Goal: Task Accomplishment & Management: Use online tool/utility

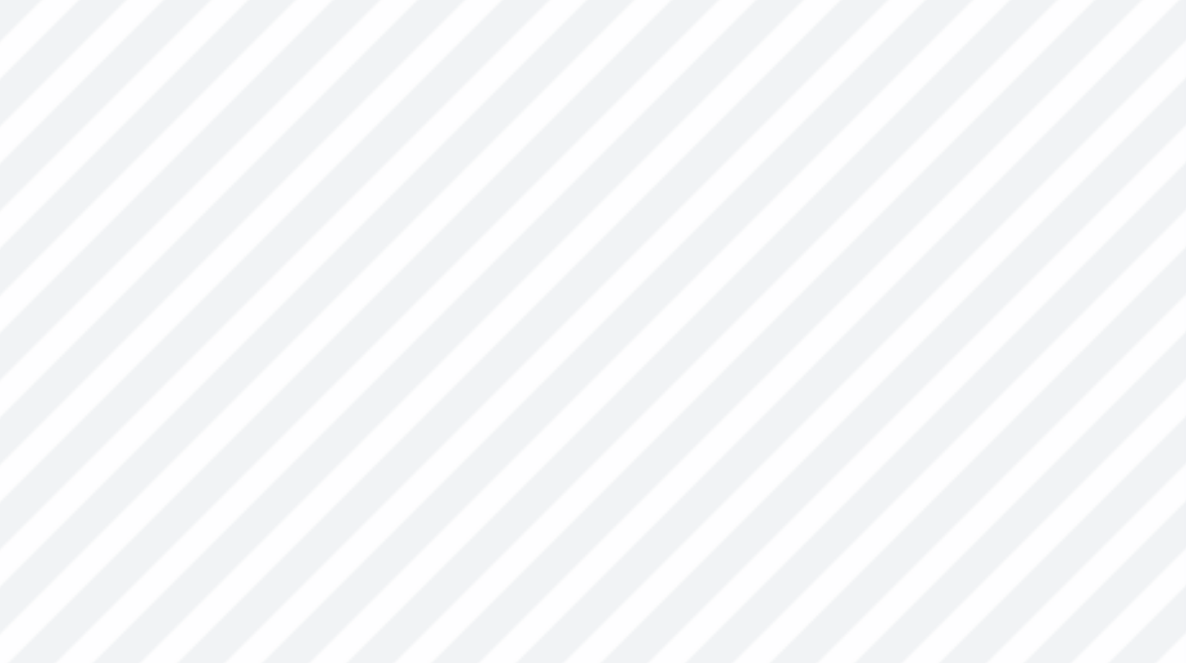
scroll to position [176, 458]
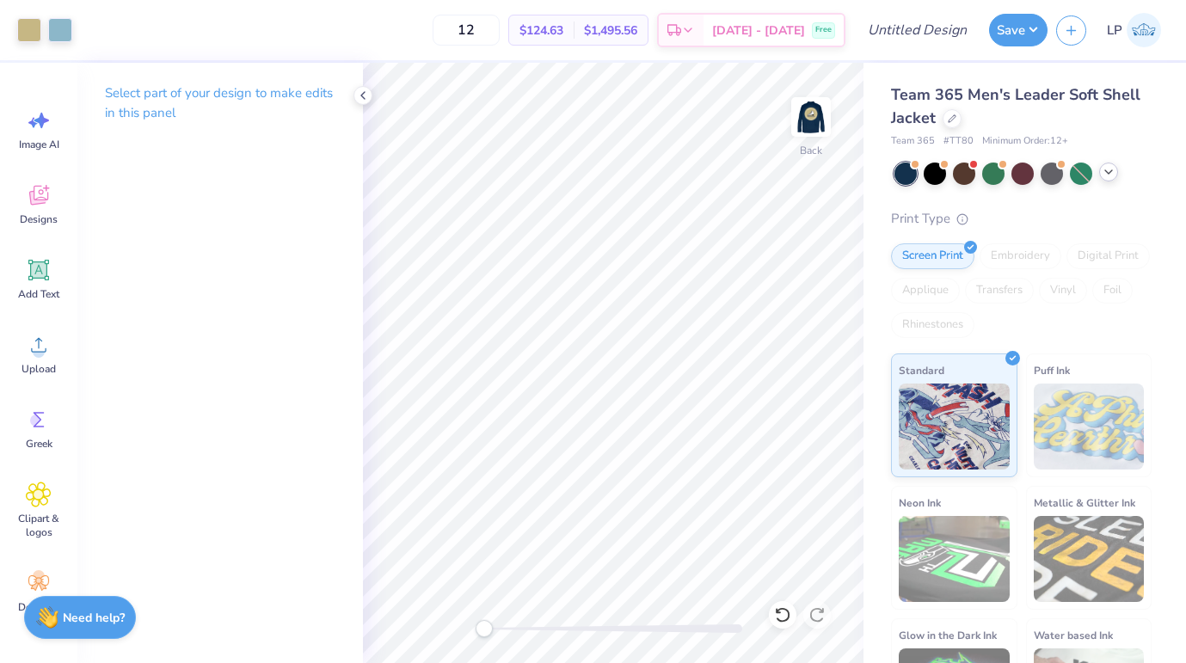
click at [1111, 176] on icon at bounding box center [1109, 172] width 14 height 14
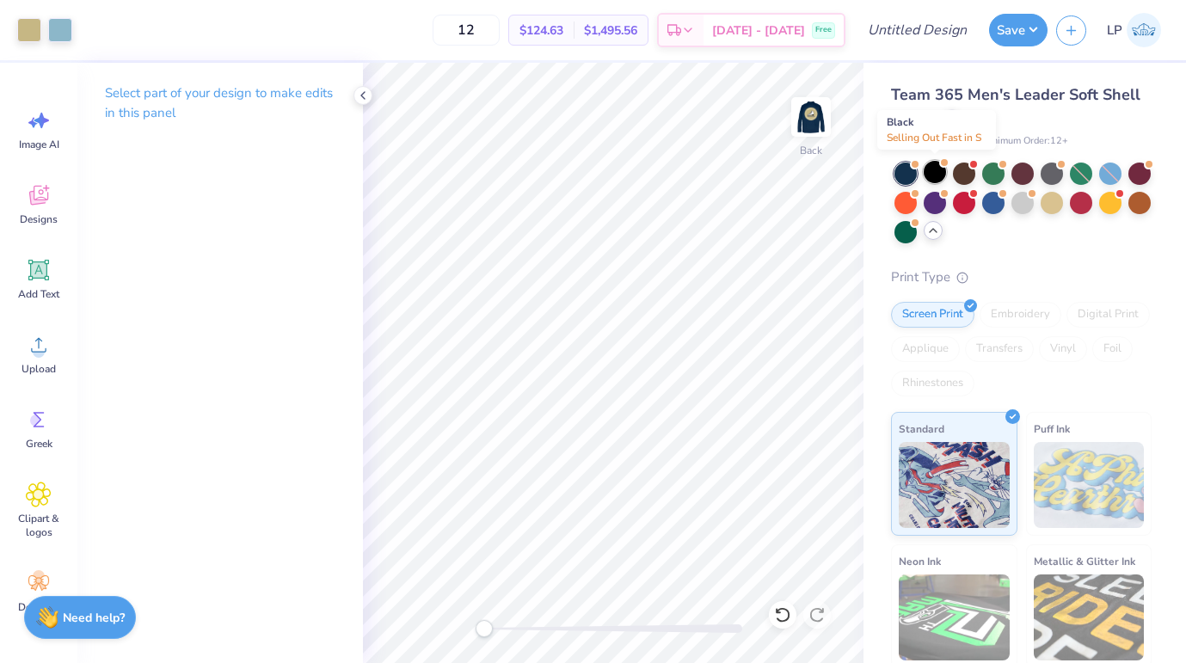
click at [937, 166] on div at bounding box center [935, 172] width 22 height 22
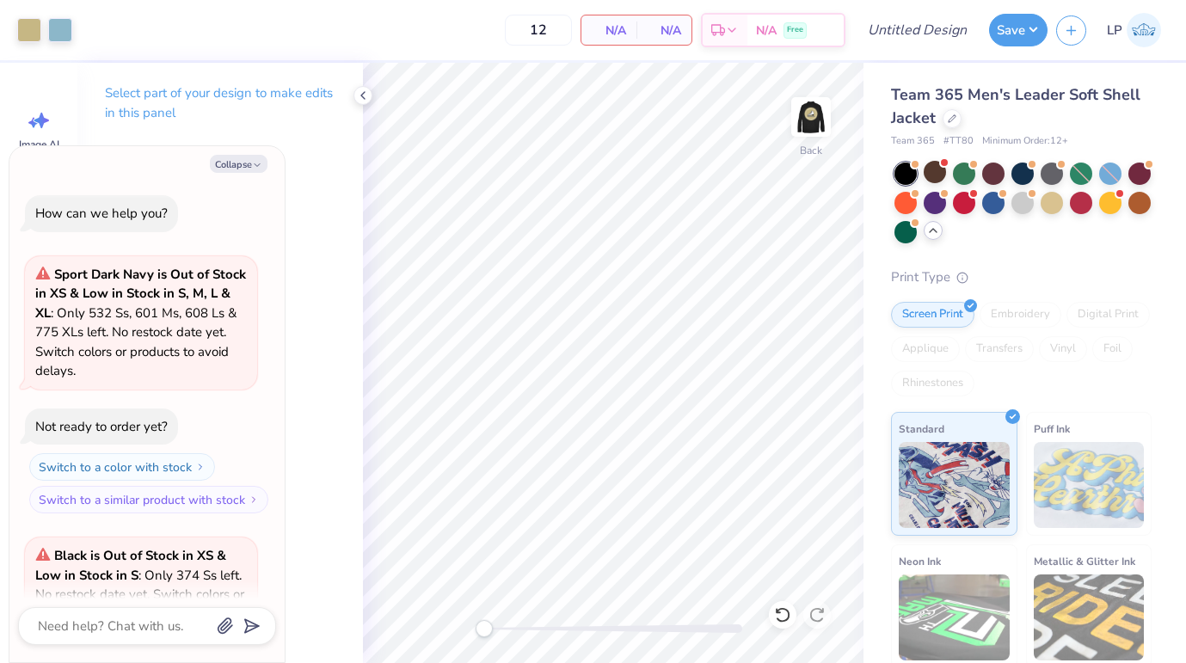
scroll to position [166, 0]
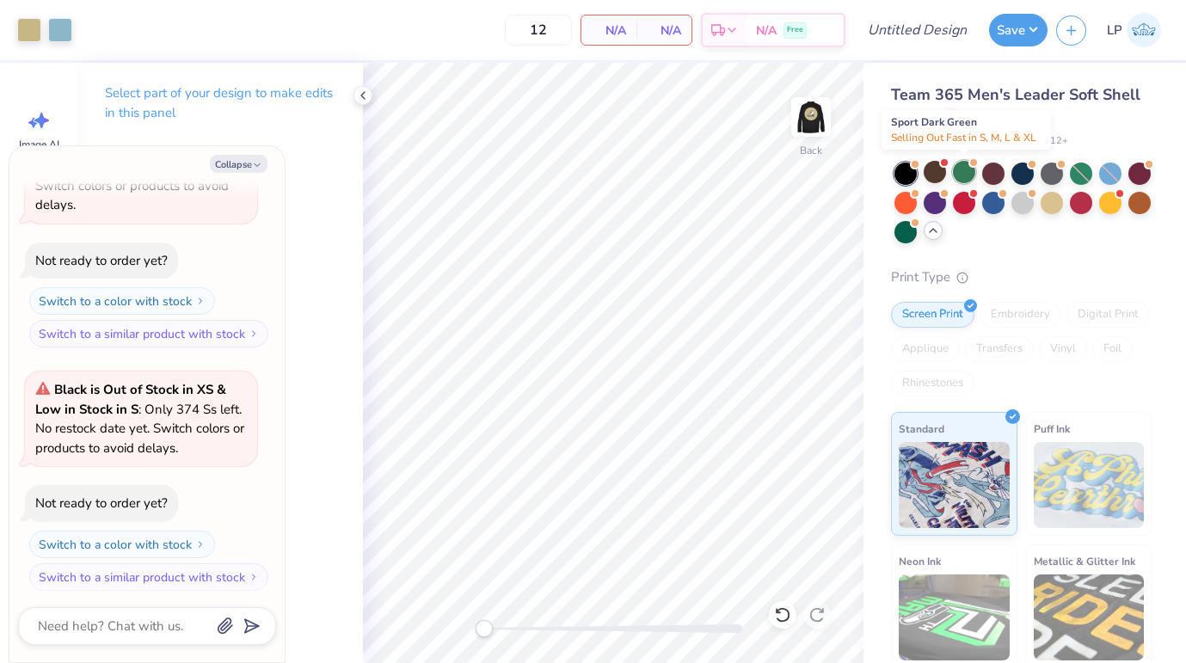
click at [964, 169] on div at bounding box center [964, 172] width 22 height 22
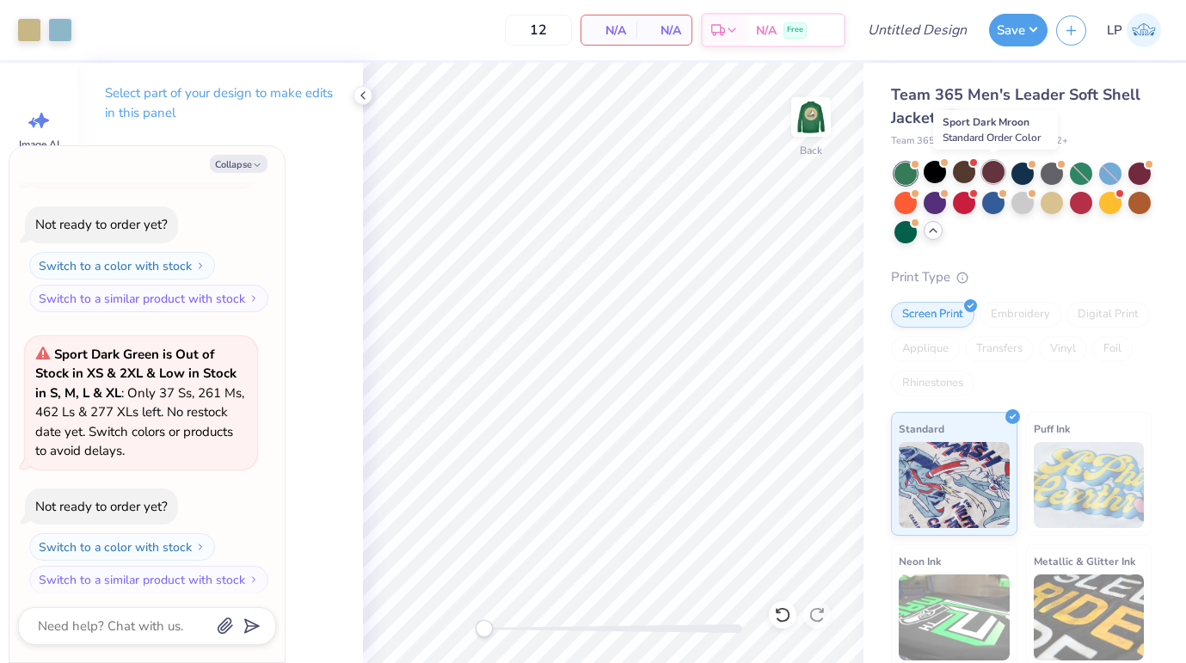
click at [989, 169] on div at bounding box center [994, 172] width 22 height 22
click at [1020, 173] on div at bounding box center [1023, 172] width 22 height 22
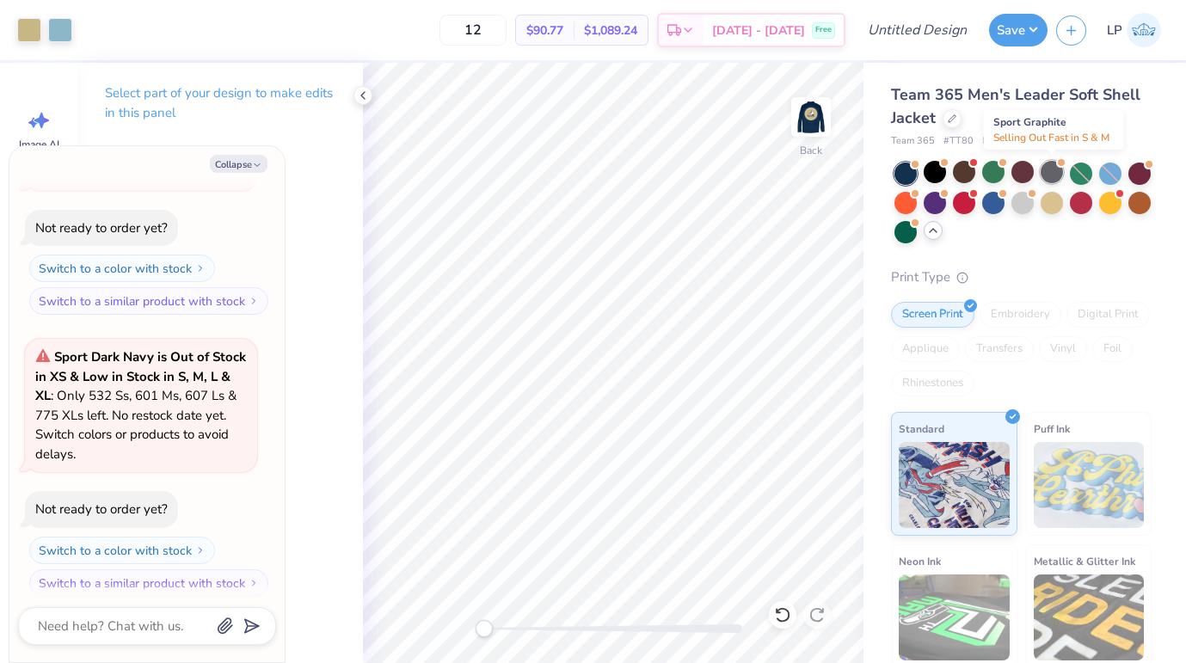
click at [1050, 169] on div at bounding box center [1052, 172] width 22 height 22
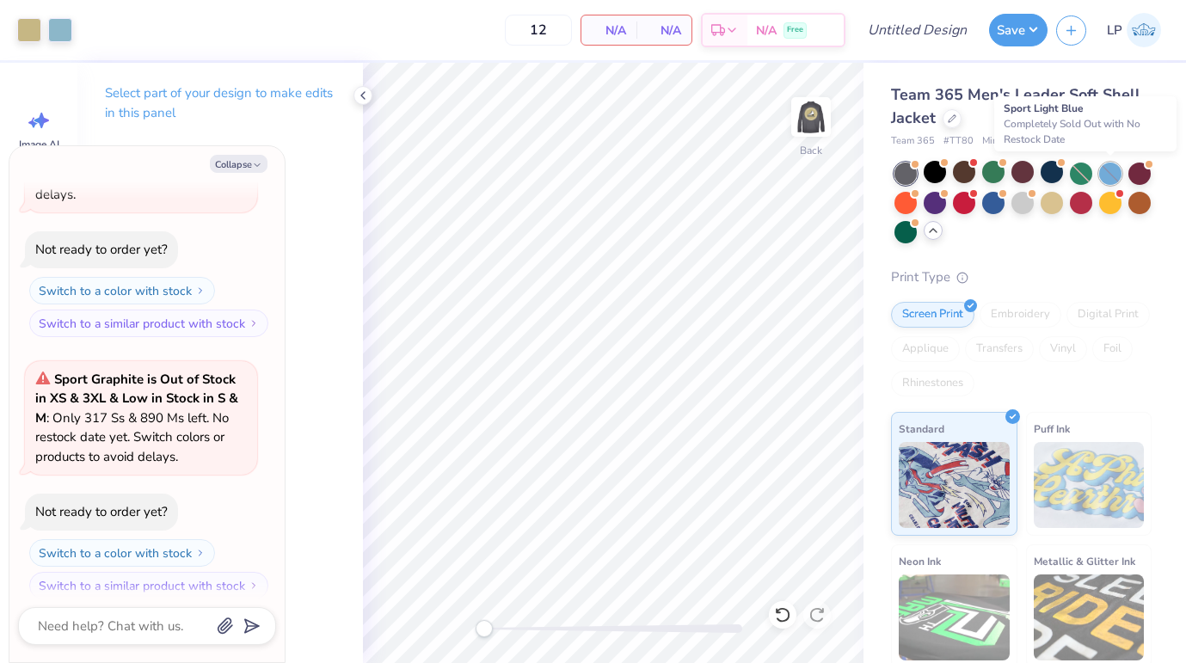
click at [1113, 175] on div at bounding box center [1111, 174] width 22 height 22
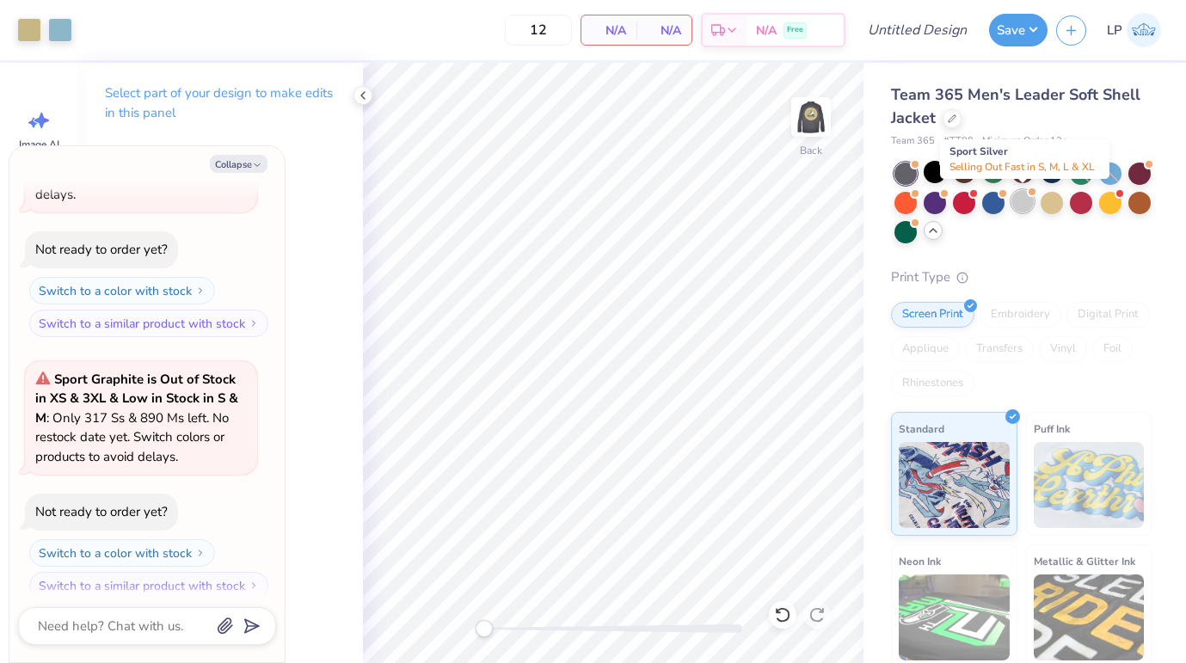
click at [1022, 198] on div at bounding box center [1023, 201] width 22 height 22
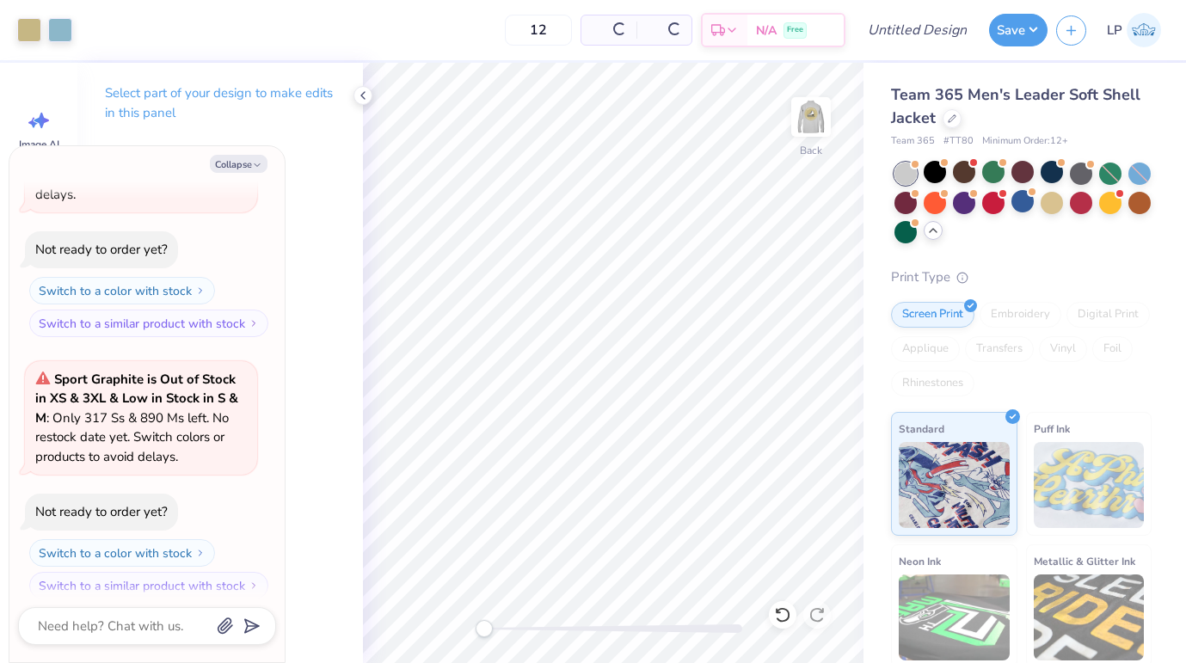
scroll to position [1262, 0]
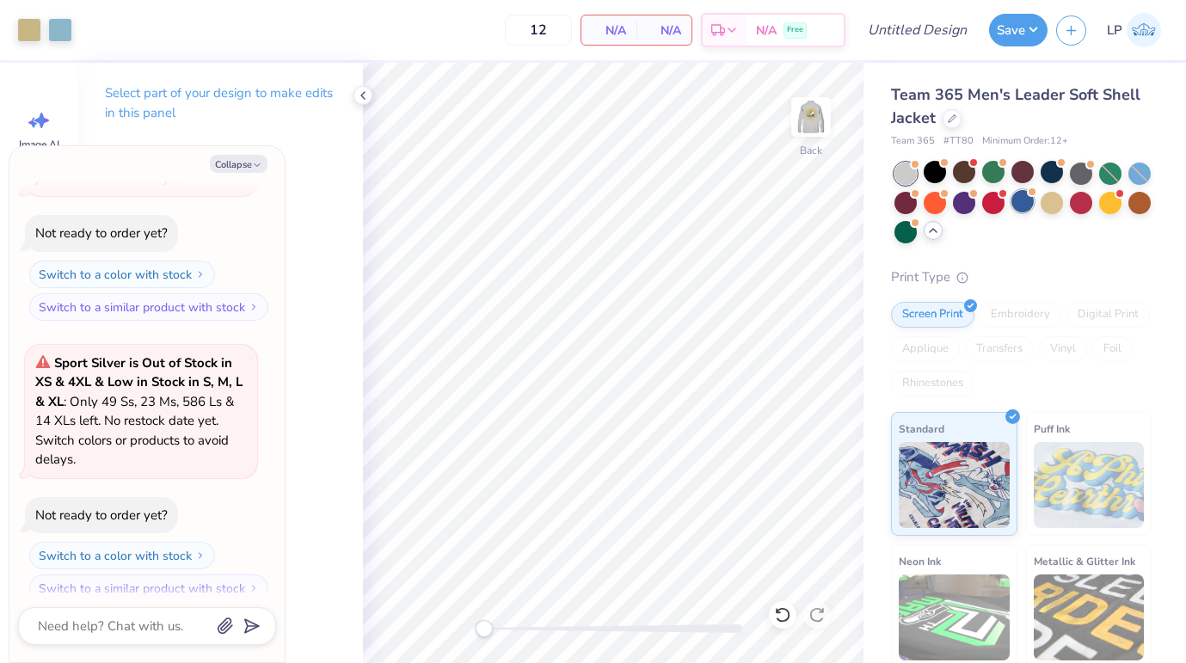
click at [1022, 192] on div at bounding box center [1023, 201] width 22 height 22
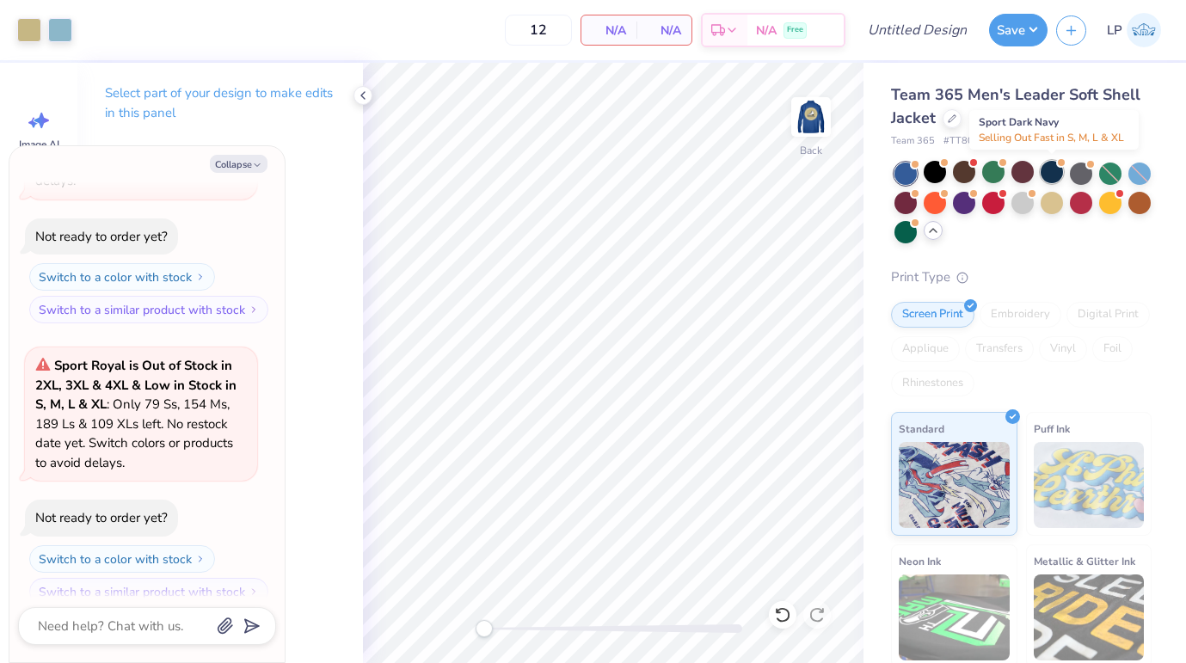
click at [1051, 163] on div at bounding box center [1052, 172] width 22 height 22
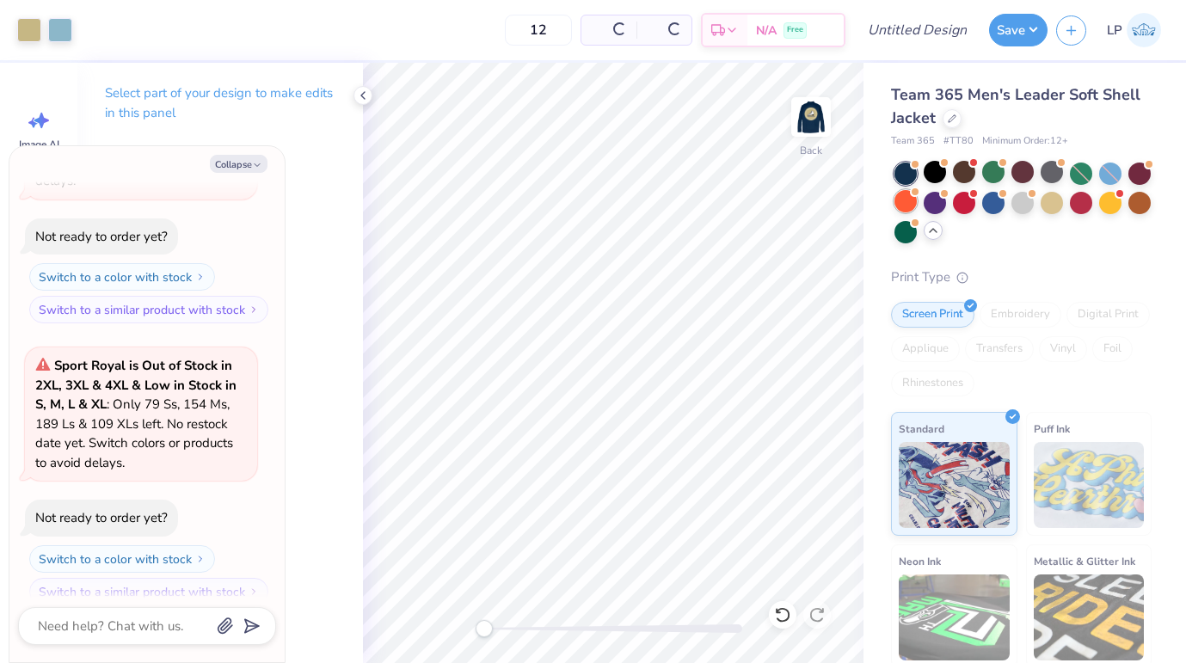
scroll to position [1820, 0]
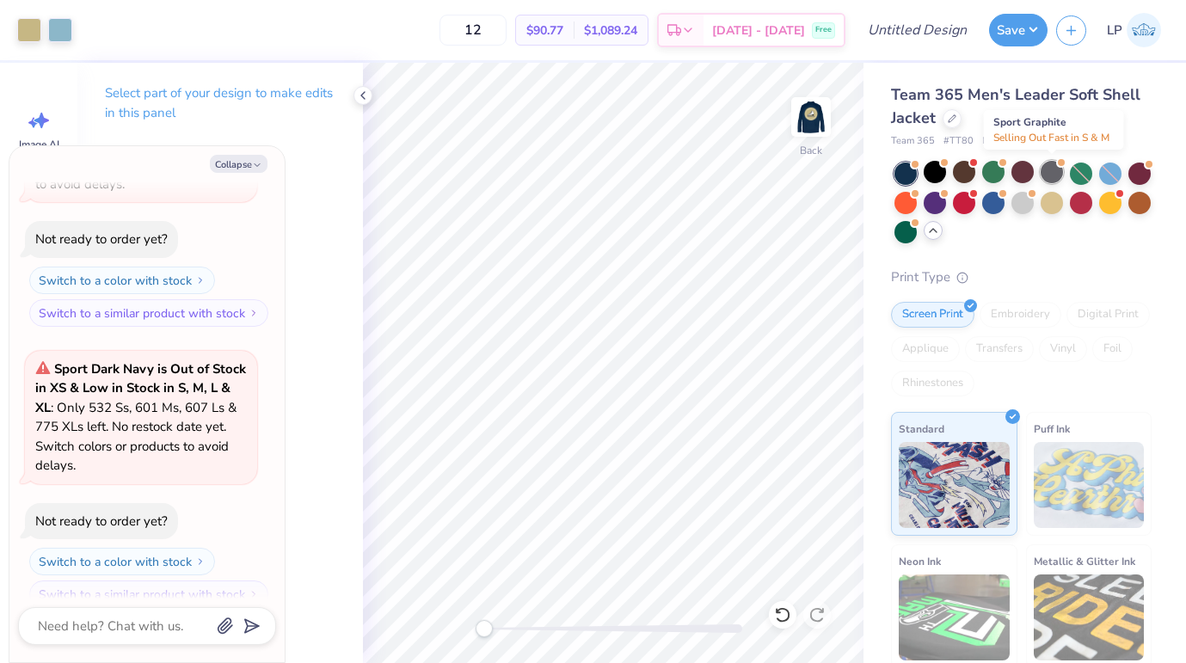
click at [1050, 170] on div at bounding box center [1052, 172] width 22 height 22
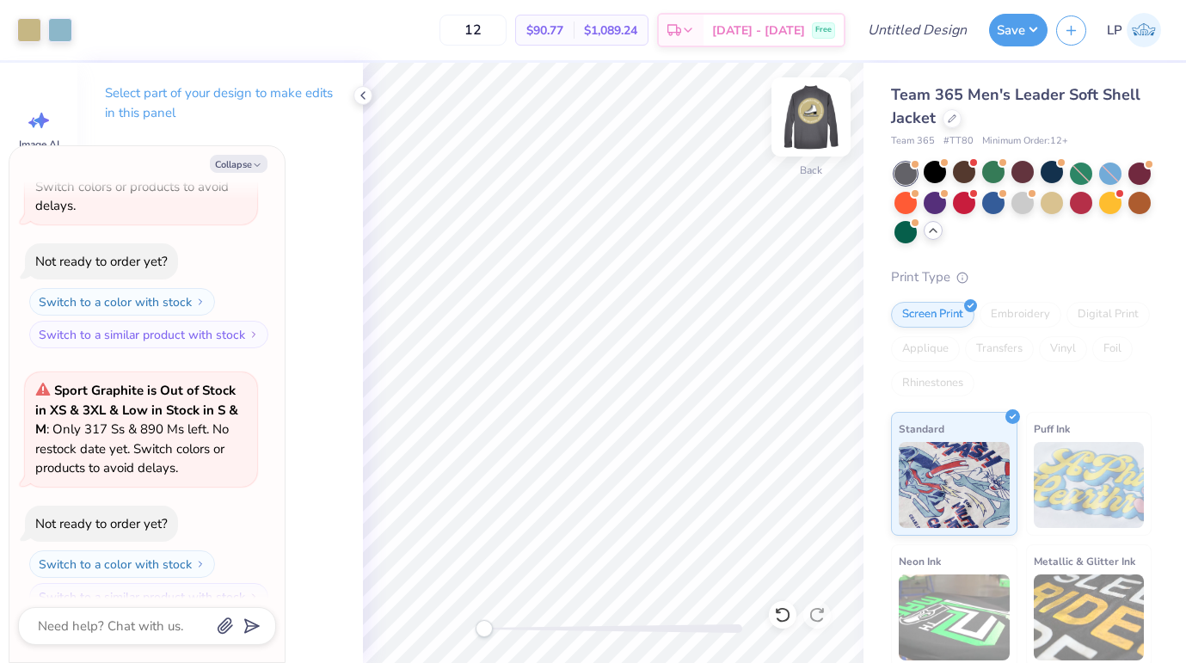
click at [817, 115] on img at bounding box center [811, 117] width 69 height 69
click at [811, 119] on img at bounding box center [811, 117] width 69 height 69
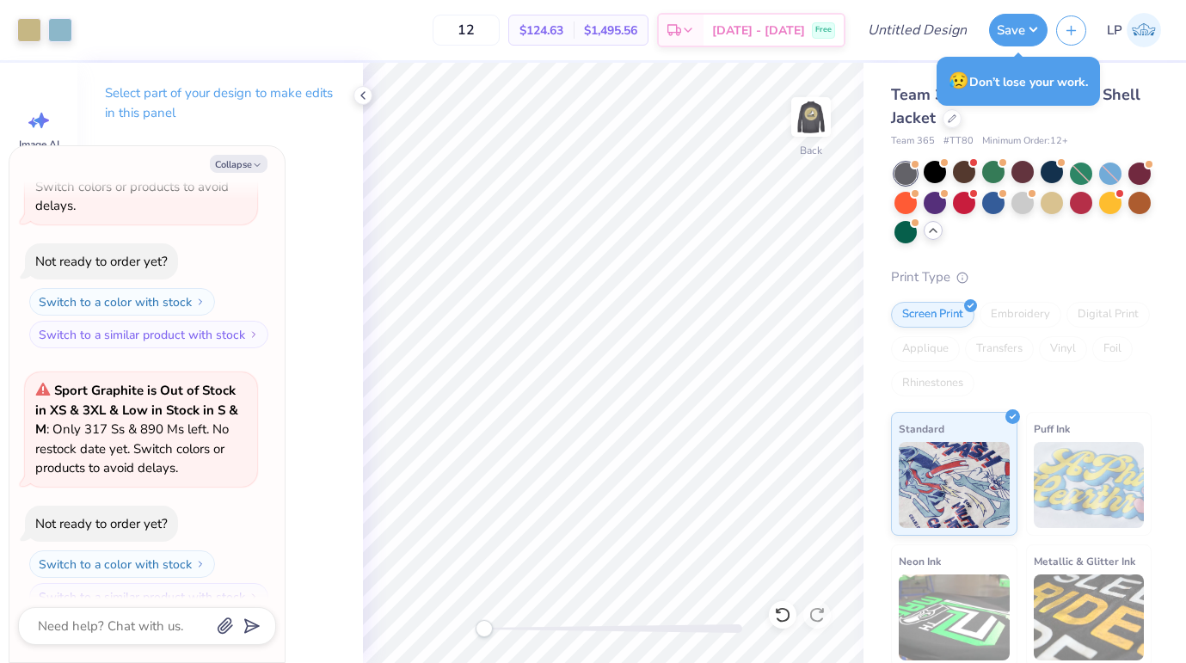
type textarea "x"
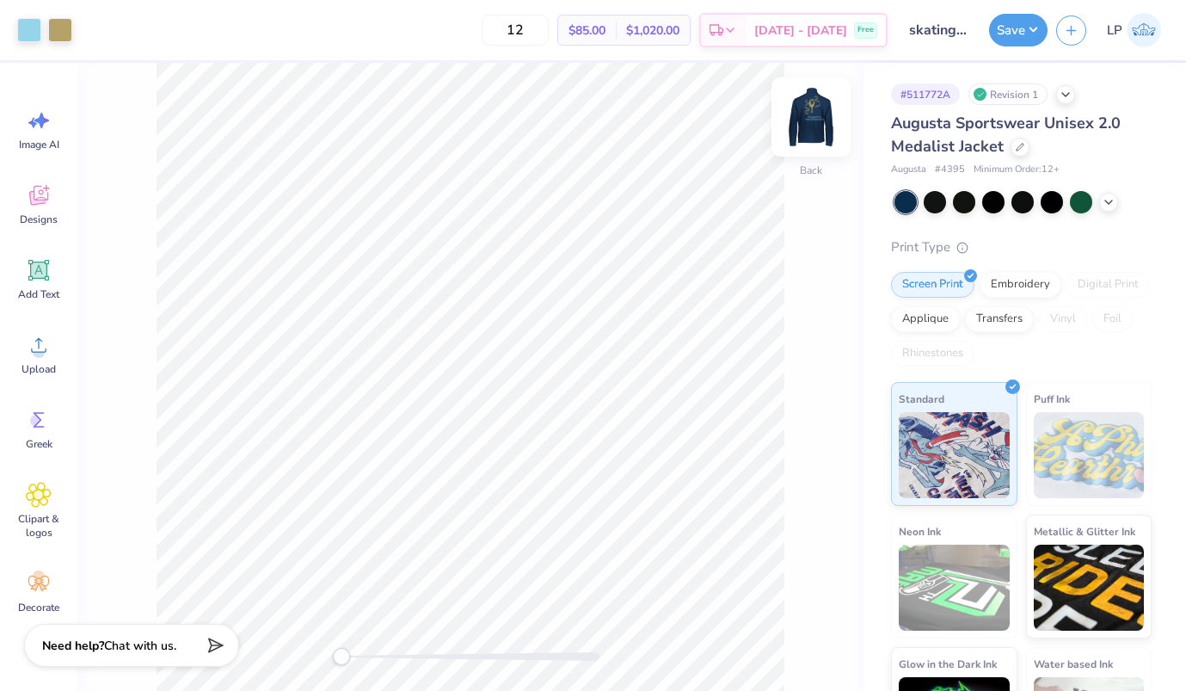
click at [812, 111] on img at bounding box center [811, 117] width 69 height 69
